Goal: Task Accomplishment & Management: Use online tool/utility

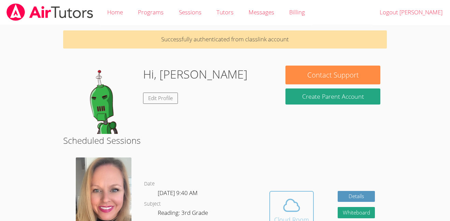
click at [289, 196] on icon at bounding box center [291, 205] width 19 height 19
click at [278, 199] on span at bounding box center [291, 205] width 35 height 19
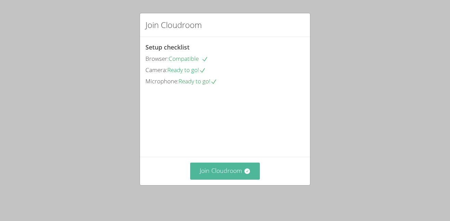
click at [212, 174] on button "Join Cloudroom" at bounding box center [225, 171] width 70 height 17
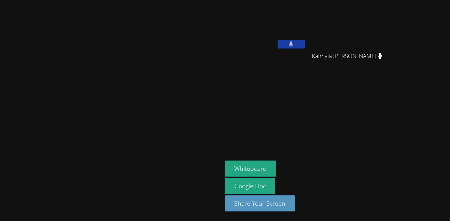
click at [212, 174] on div at bounding box center [111, 171] width 217 height 27
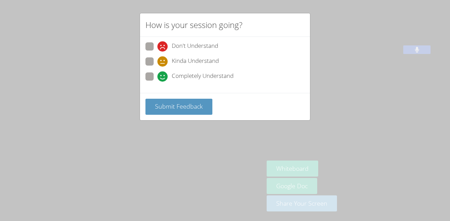
click at [157, 82] on span at bounding box center [157, 82] width 0 height 0
click at [157, 76] on input "Completely Understand" at bounding box center [160, 75] width 6 height 6
radio input "true"
click at [194, 110] on button "Submit Feedback" at bounding box center [178, 107] width 67 height 16
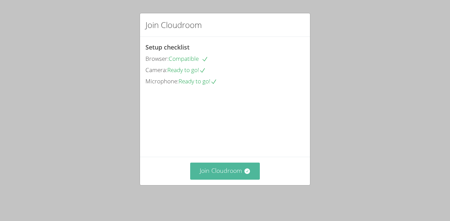
click at [222, 175] on button "Join Cloudroom" at bounding box center [225, 171] width 70 height 17
